Goal: Use online tool/utility: Utilize a website feature to perform a specific function

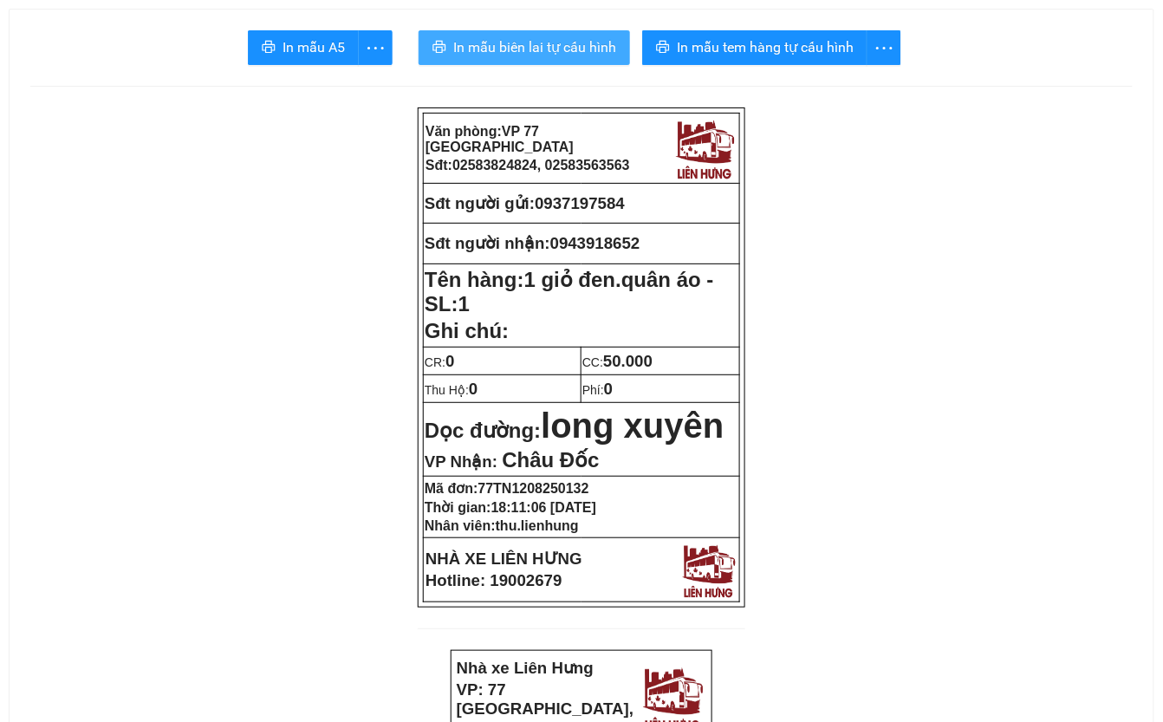
click at [520, 43] on span "In mẫu biên lai tự cấu hình" at bounding box center [534, 47] width 163 height 22
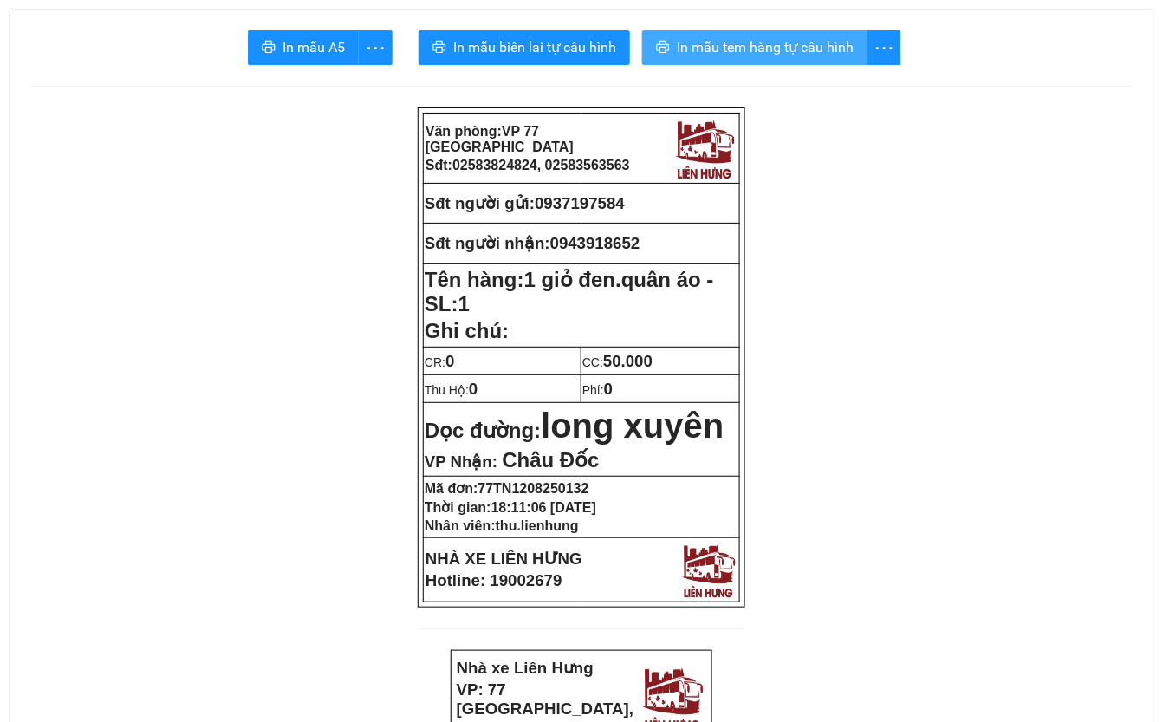
click at [816, 49] on span "In mẫu tem hàng tự cấu hình" at bounding box center [765, 47] width 177 height 22
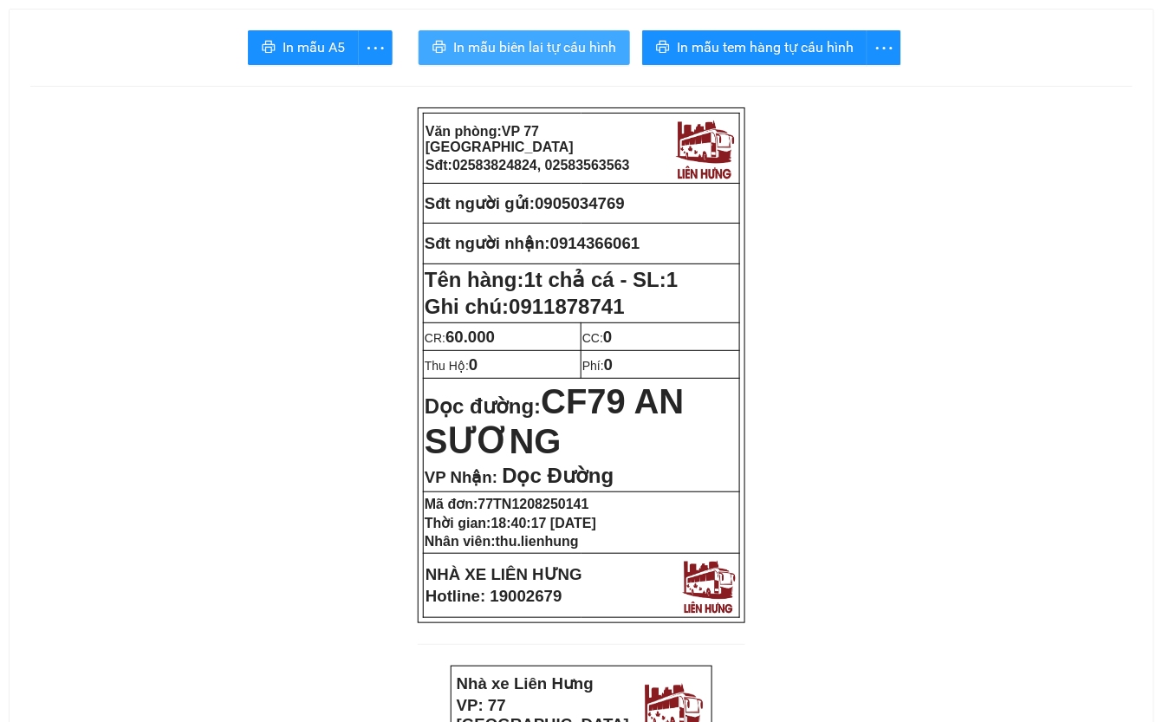
click at [546, 40] on span "In mẫu biên lai tự cấu hình" at bounding box center [534, 47] width 163 height 22
click at [544, 45] on span "In mẫu biên lai tự cấu hình" at bounding box center [534, 47] width 163 height 22
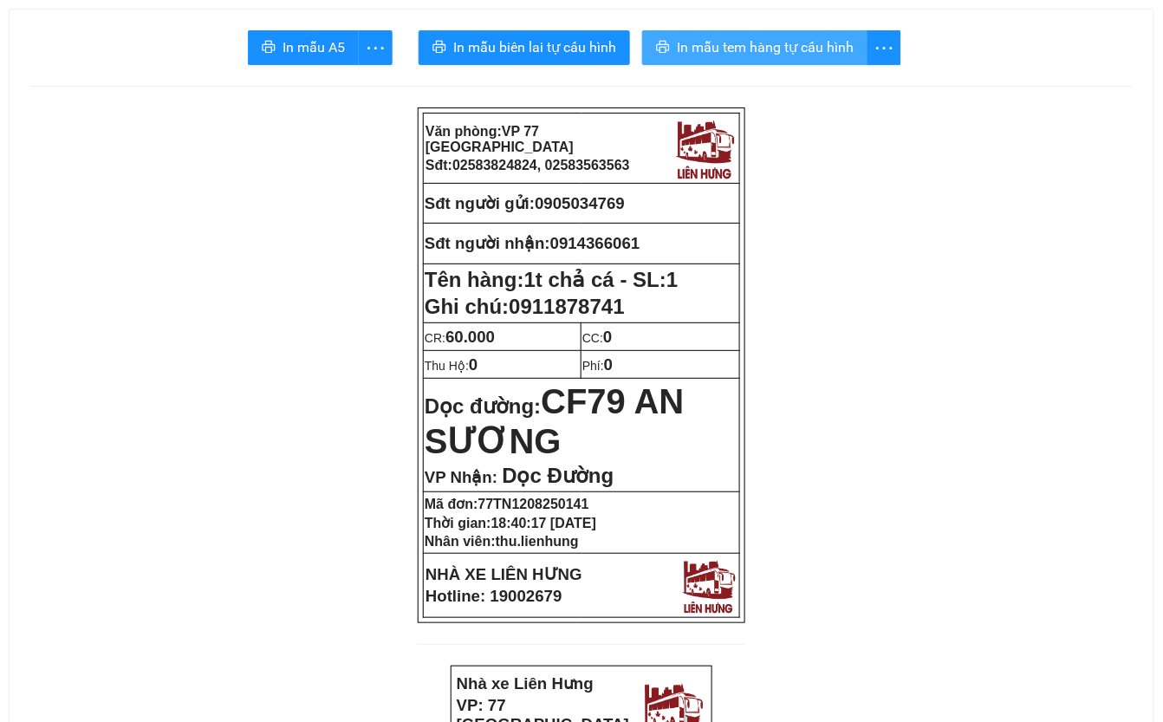
click at [834, 49] on span "In mẫu tem hàng tự cấu hình" at bounding box center [765, 47] width 177 height 22
